Goal: Information Seeking & Learning: Learn about a topic

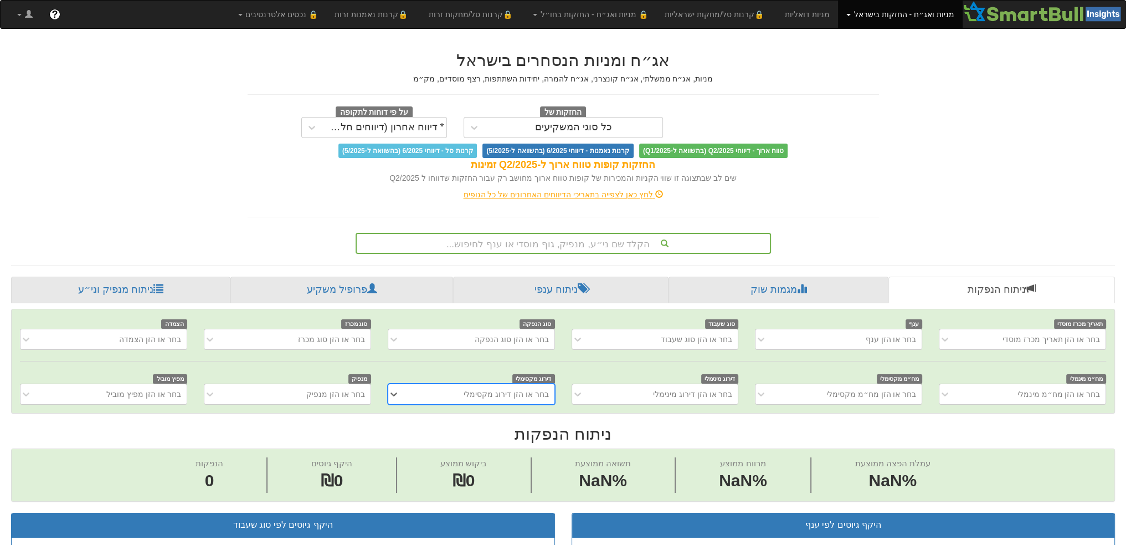
scroll to position [0, 8]
click at [591, 241] on div "הקלד שם ני״ע, מנפיק, גוף מוסדי או ענף לחיפוש..." at bounding box center [563, 243] width 413 height 19
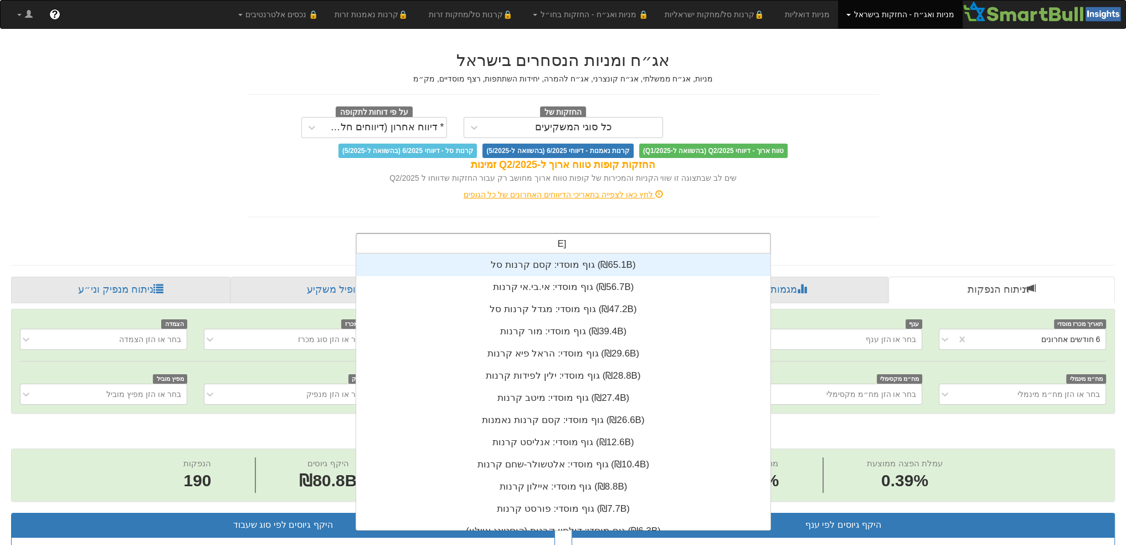
scroll to position [111, 0]
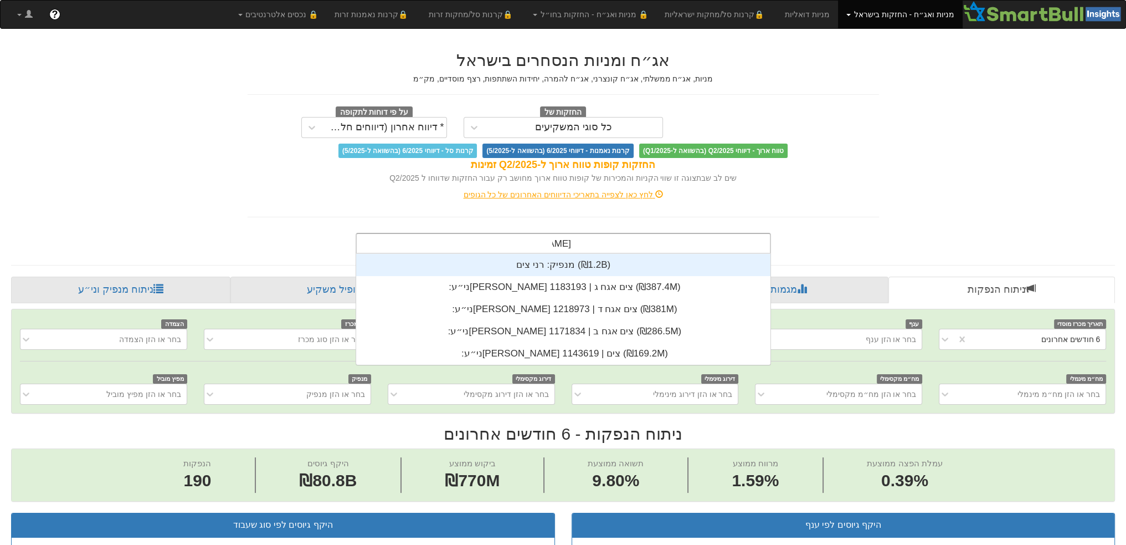
type input "רני צים"
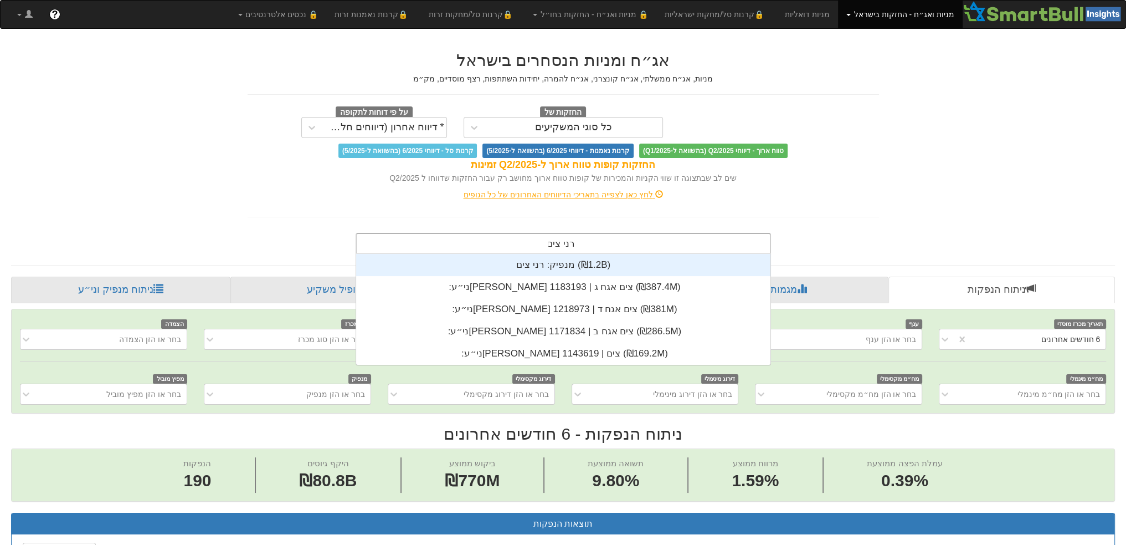
scroll to position [0, 0]
click at [539, 261] on div "מנפיק: ‏רני צים ‎(₪1.2B)‎" at bounding box center [563, 265] width 414 height 22
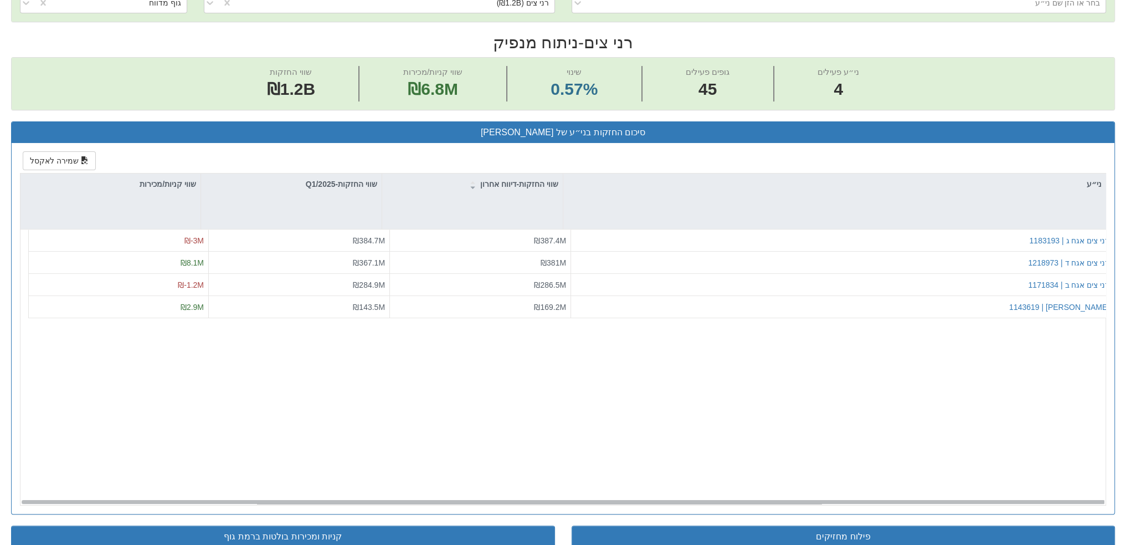
scroll to position [485, 0]
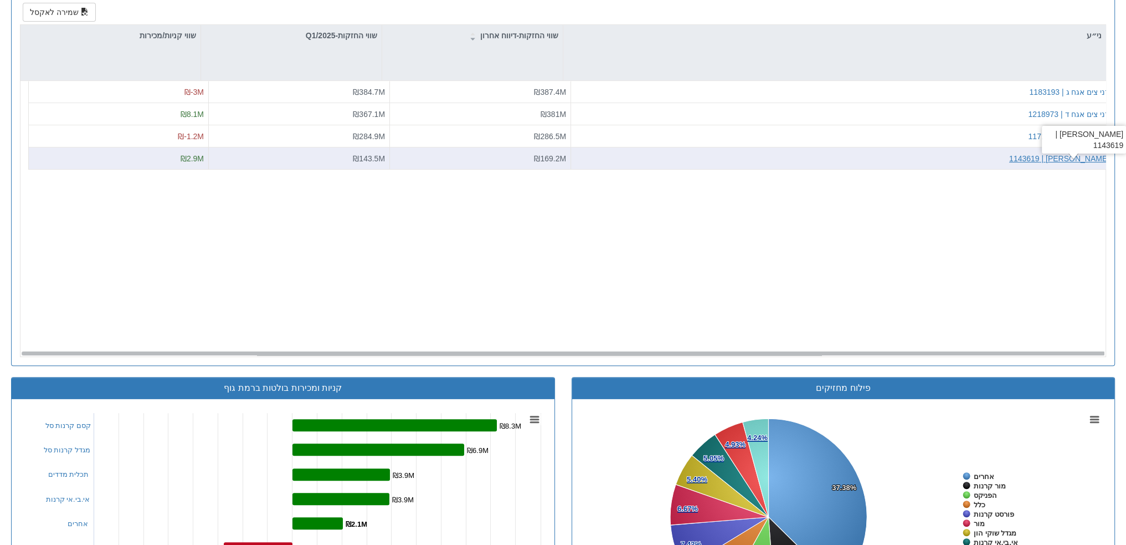
click at [1081, 160] on div "[PERSON_NAME] | 1143619" at bounding box center [1060, 158] width 100 height 11
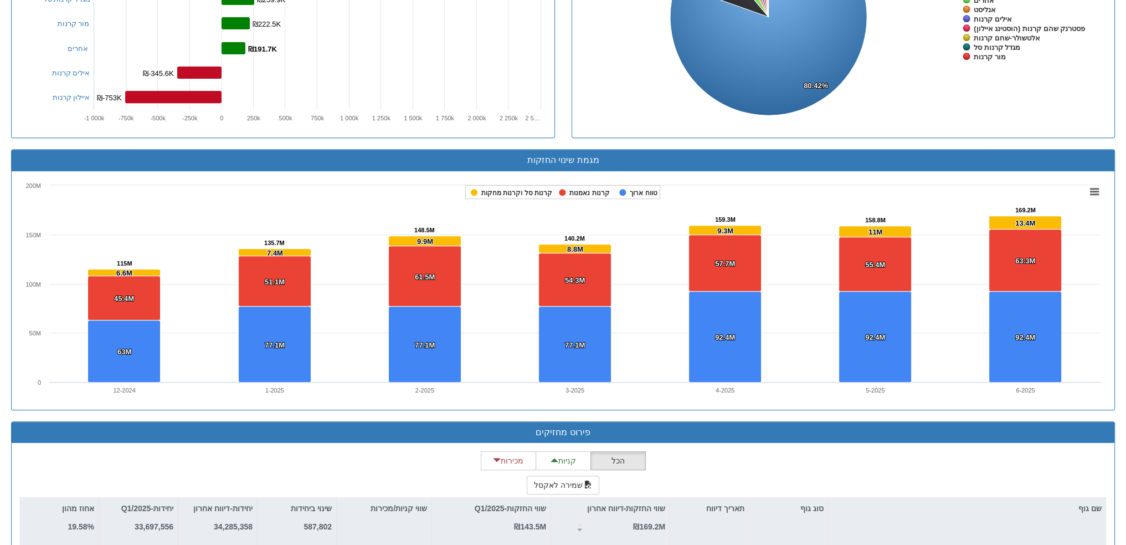
scroll to position [594, 0]
